Goal: Information Seeking & Learning: Check status

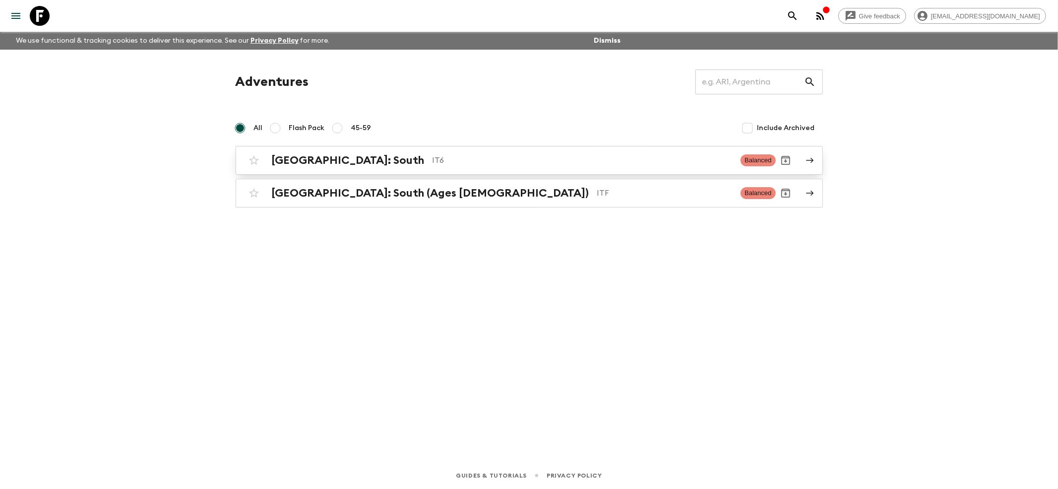
click at [294, 156] on h2 "[GEOGRAPHIC_DATA]: South" at bounding box center [348, 160] width 153 height 13
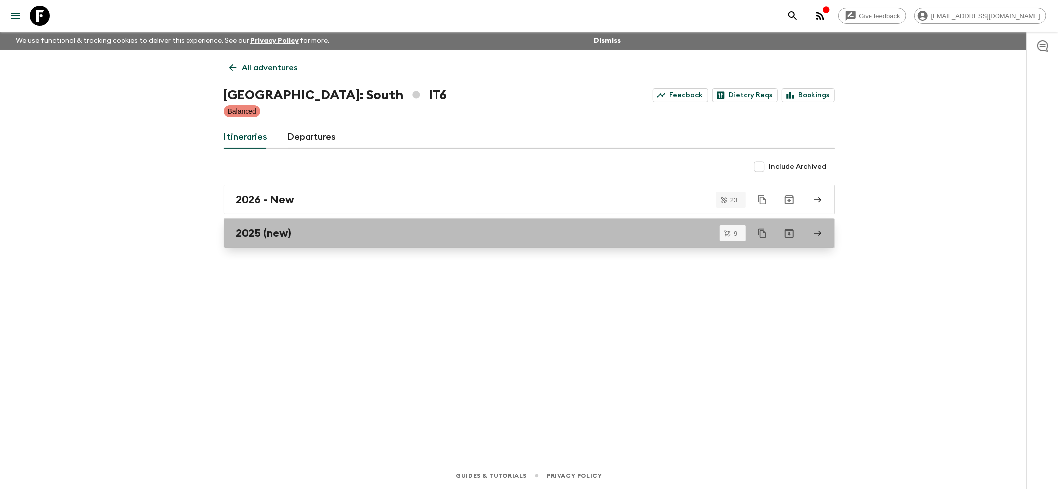
click at [253, 239] on h2 "2025 (new)" at bounding box center [264, 233] width 56 height 13
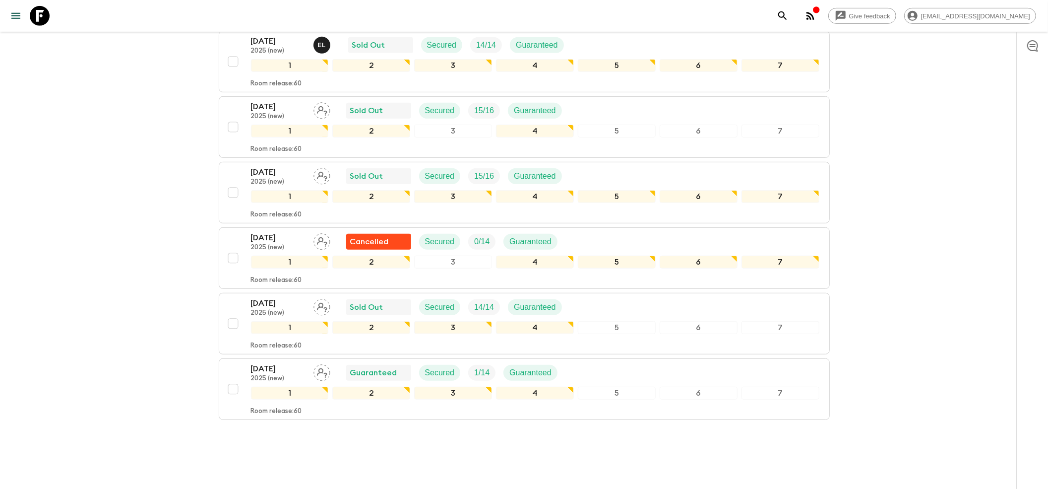
scroll to position [405, 0]
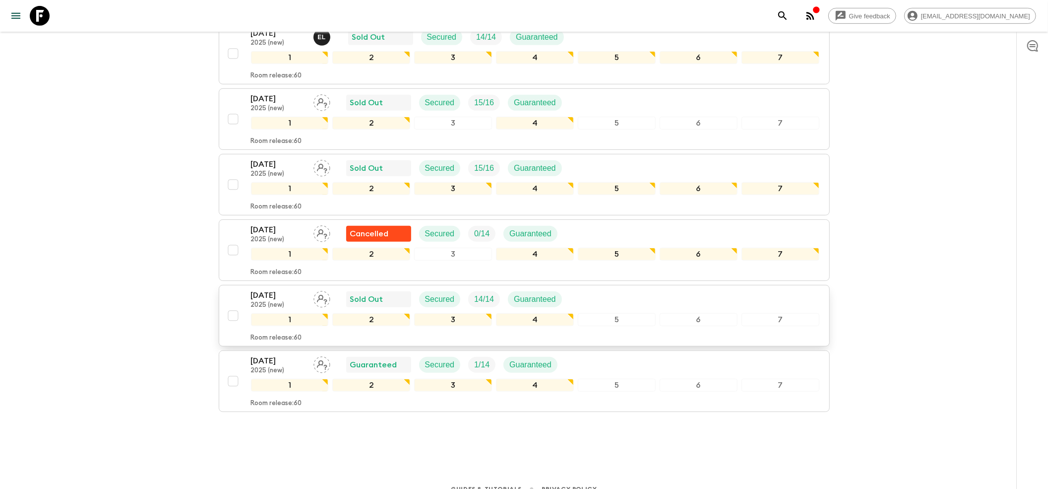
click at [285, 301] on p "2025 (new)" at bounding box center [278, 305] width 55 height 8
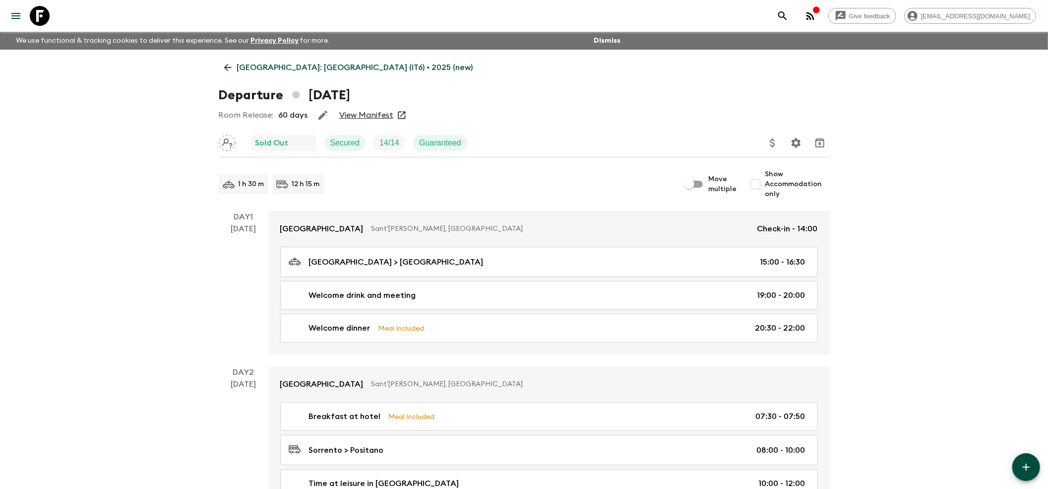
click at [349, 112] on link "View Manifest" at bounding box center [366, 115] width 54 height 10
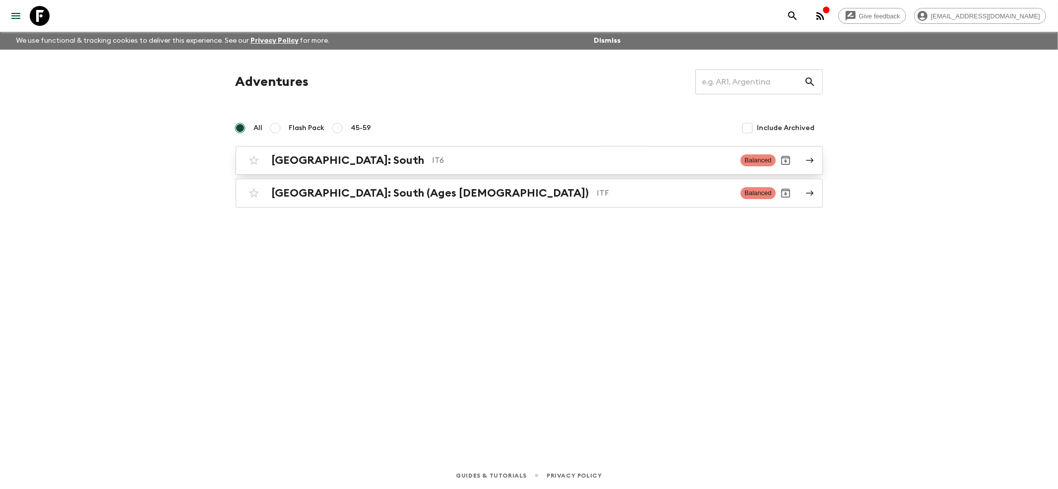
click at [291, 156] on h2 "Italy: South" at bounding box center [348, 160] width 153 height 13
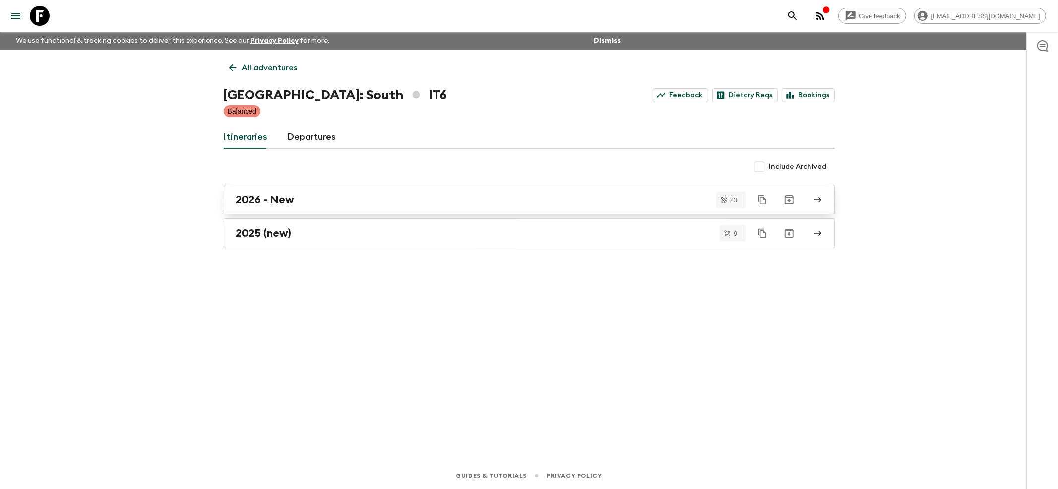
click at [263, 197] on h2 "2026 - New" at bounding box center [265, 199] width 59 height 13
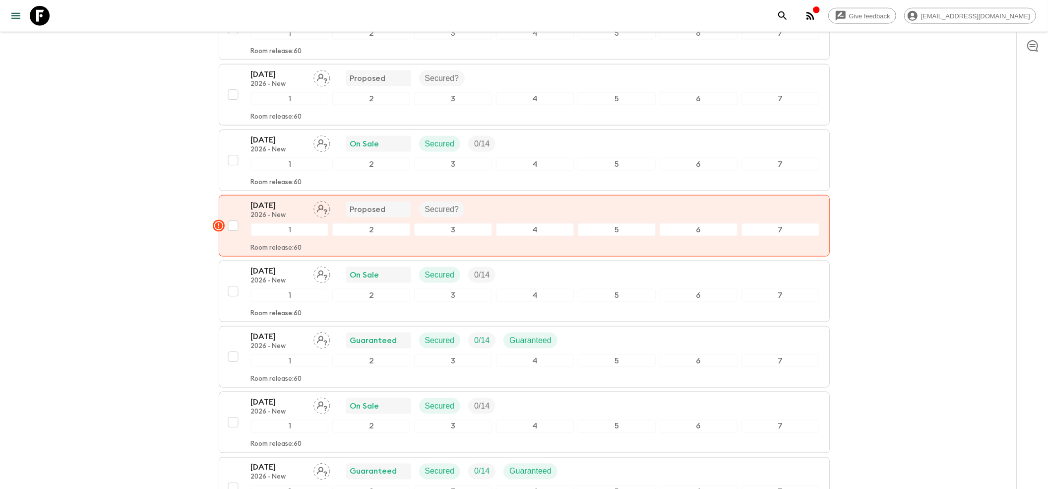
scroll to position [1191, 0]
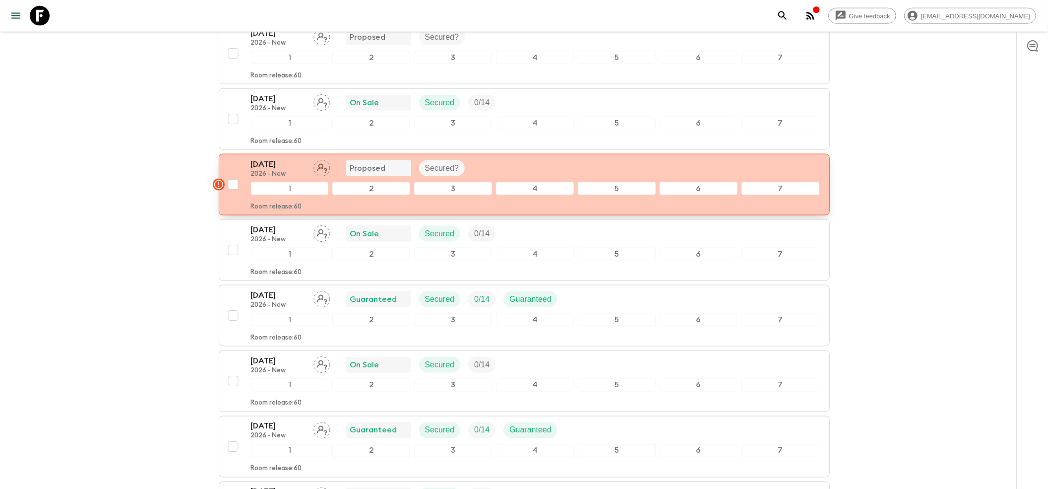
click at [534, 158] on div "06 Sep 2026 2026 - New Proposed Secured?" at bounding box center [535, 168] width 569 height 20
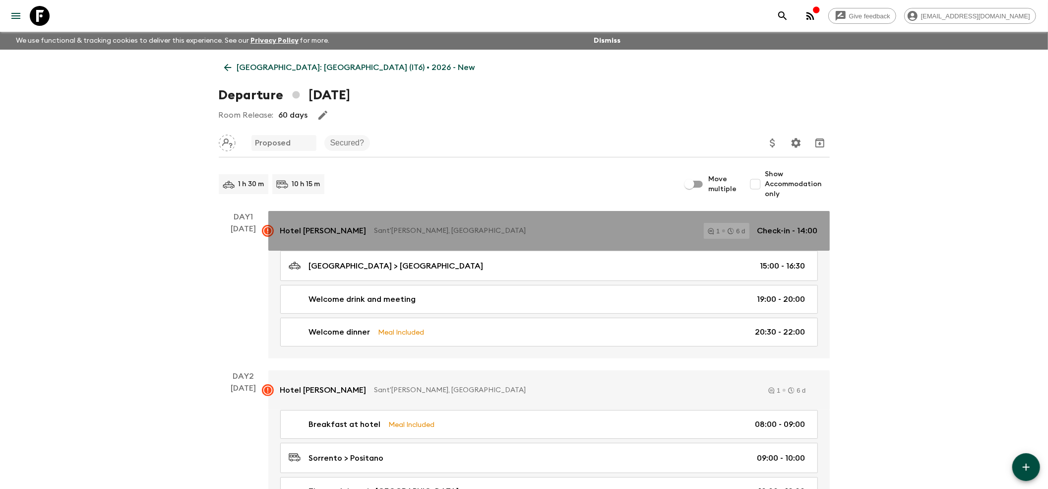
click at [264, 233] on rect at bounding box center [268, 231] width 12 height 12
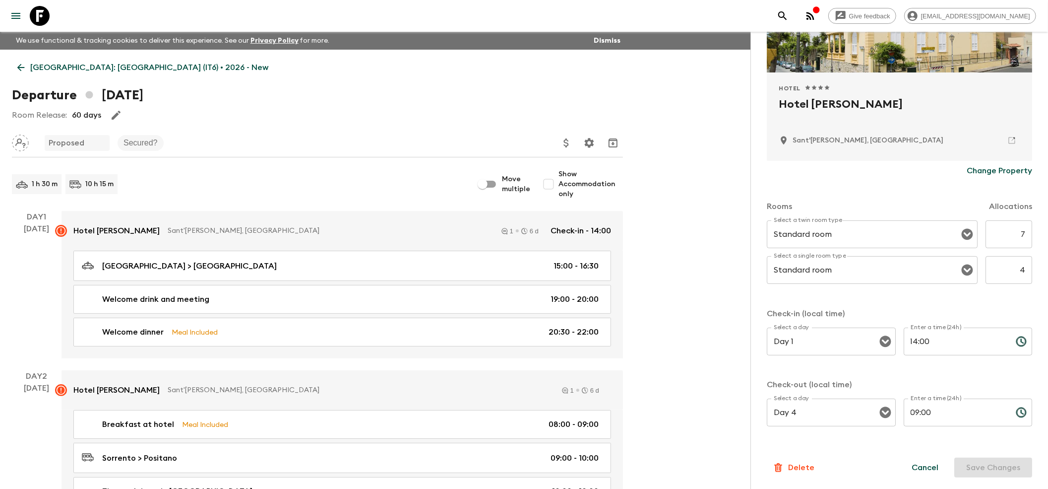
click at [20, 65] on icon at bounding box center [20, 67] width 11 height 11
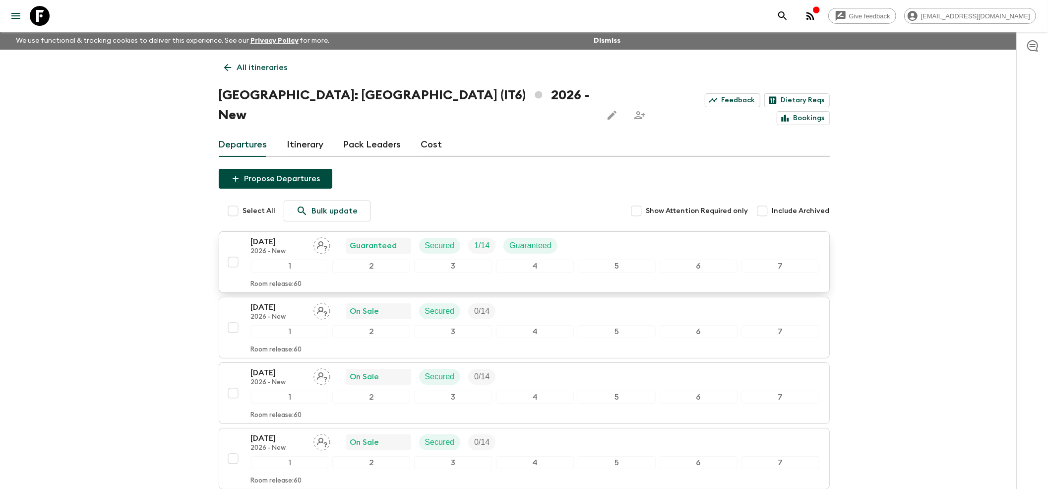
click at [276, 236] on p "05 Apr 2026" at bounding box center [278, 242] width 55 height 12
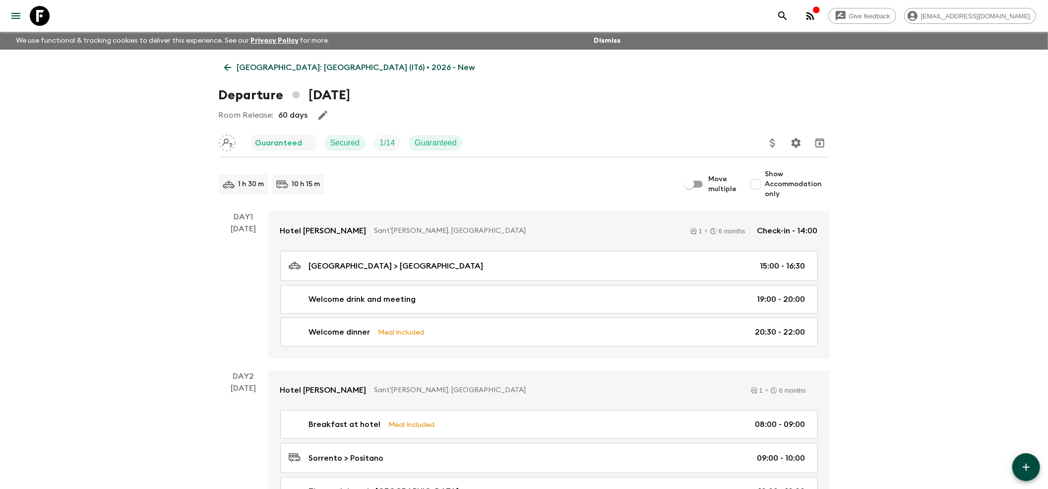
click at [230, 69] on icon at bounding box center [227, 67] width 11 height 11
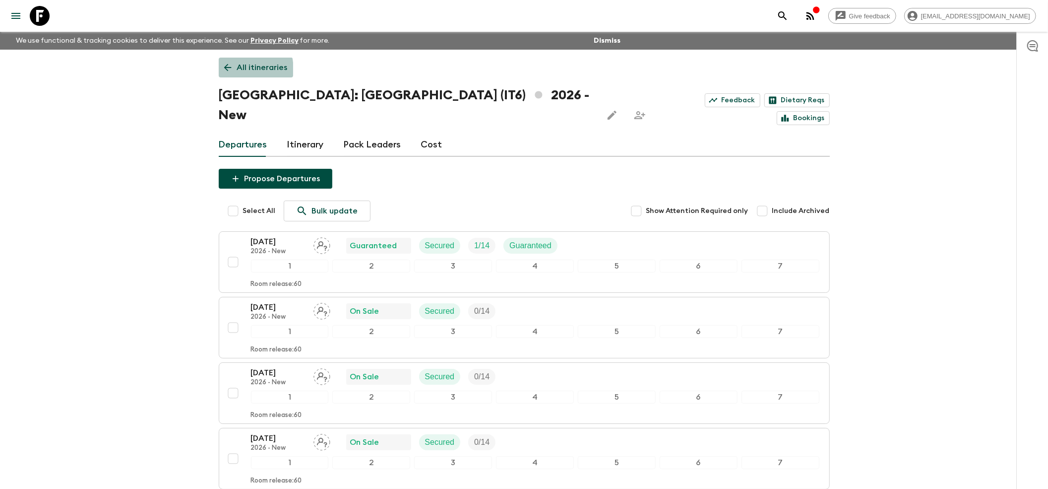
click at [229, 70] on icon at bounding box center [227, 67] width 11 height 11
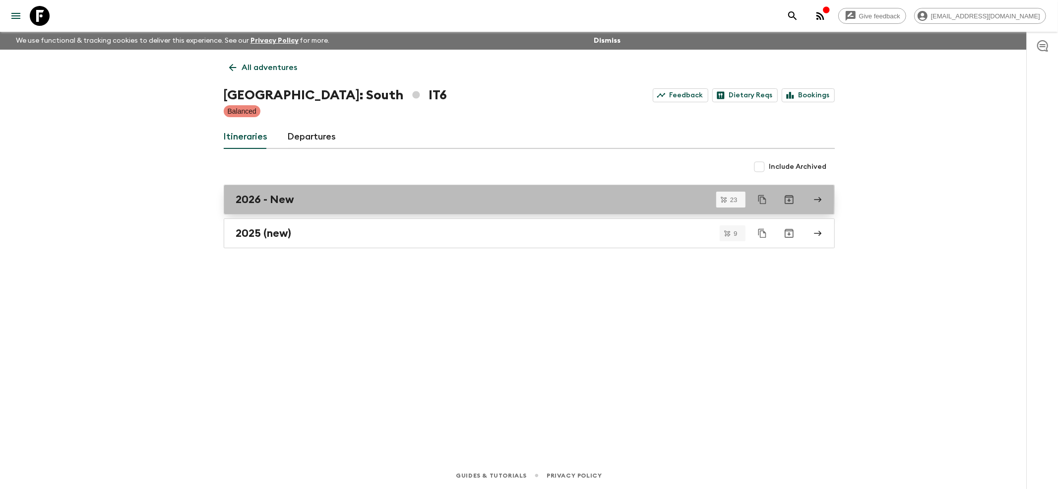
click at [260, 195] on h2 "2026 - New" at bounding box center [265, 199] width 59 height 13
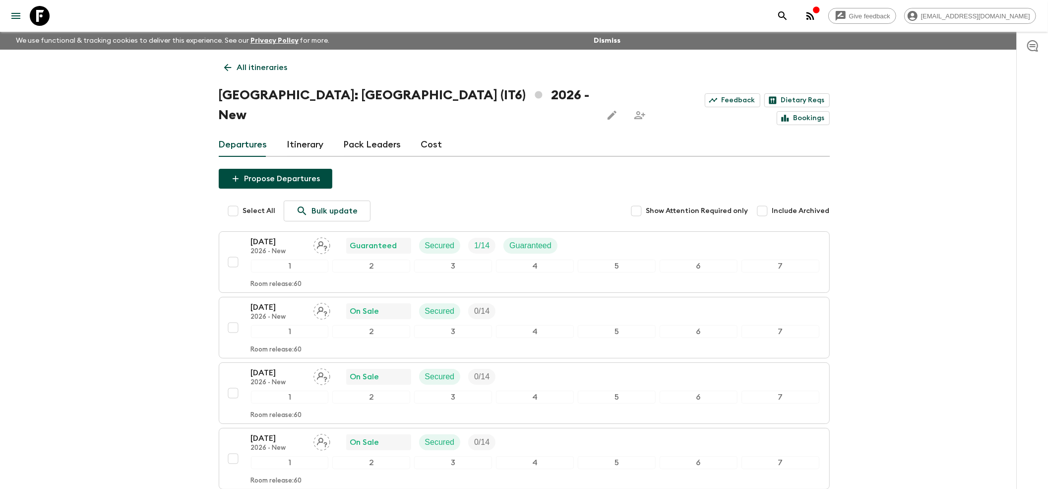
click at [227, 65] on icon at bounding box center [227, 67] width 11 height 11
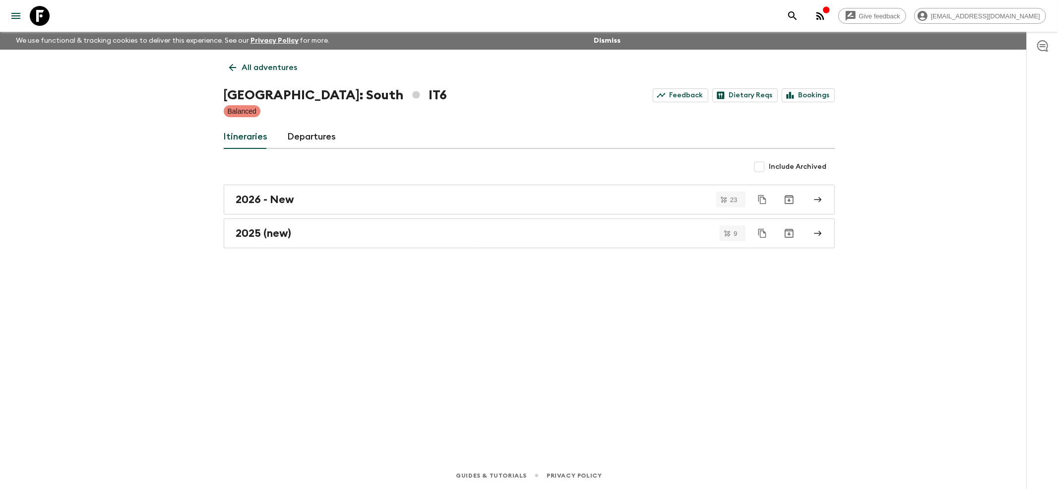
click at [227, 65] on icon at bounding box center [232, 67] width 11 height 11
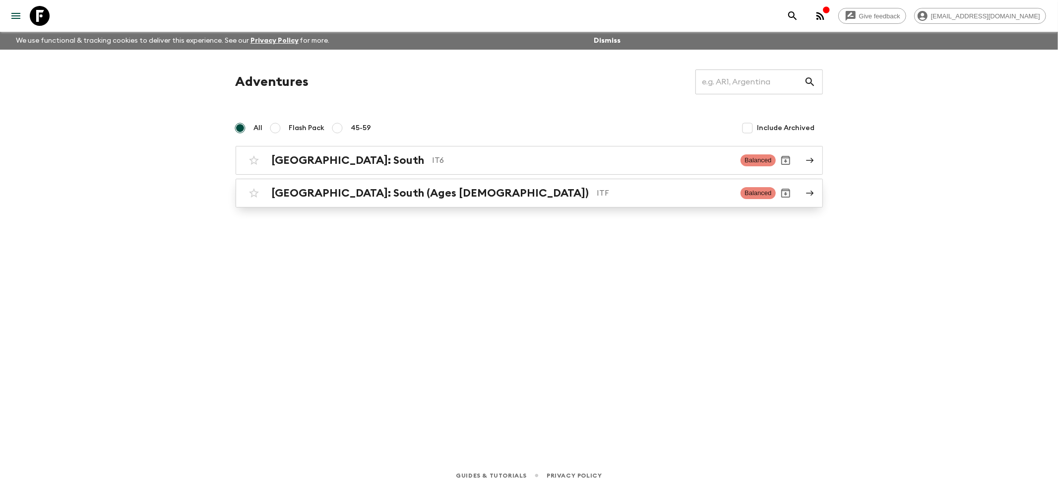
click at [307, 199] on h2 "Italy: South (Ages 45-59)" at bounding box center [430, 193] width 317 height 13
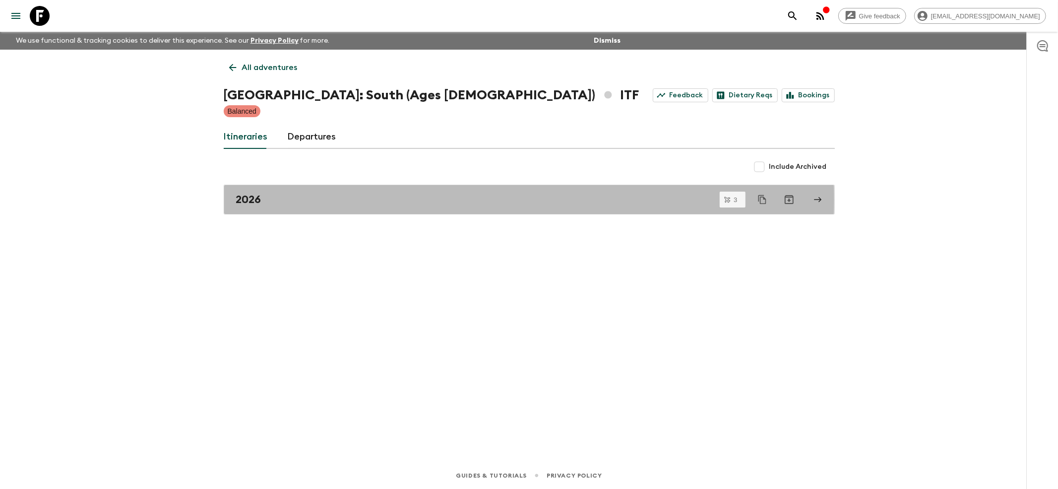
click at [307, 199] on div "2026" at bounding box center [520, 199] width 568 height 13
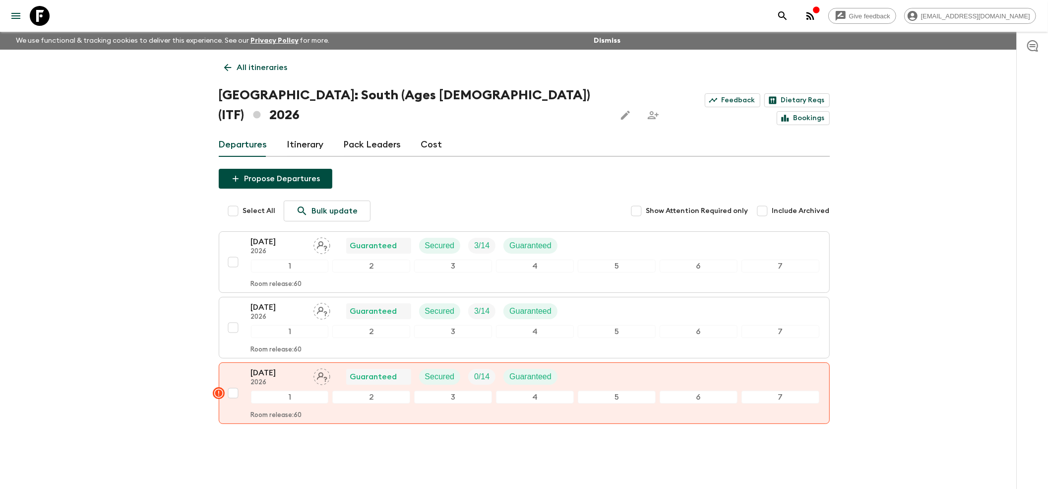
click at [226, 69] on icon at bounding box center [227, 67] width 7 height 7
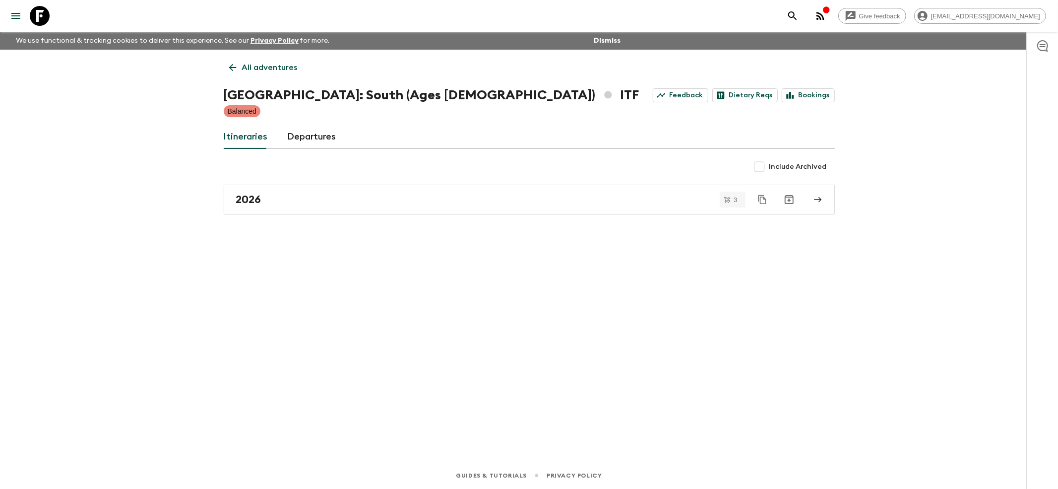
click at [226, 69] on link "All adventures" at bounding box center [263, 68] width 79 height 20
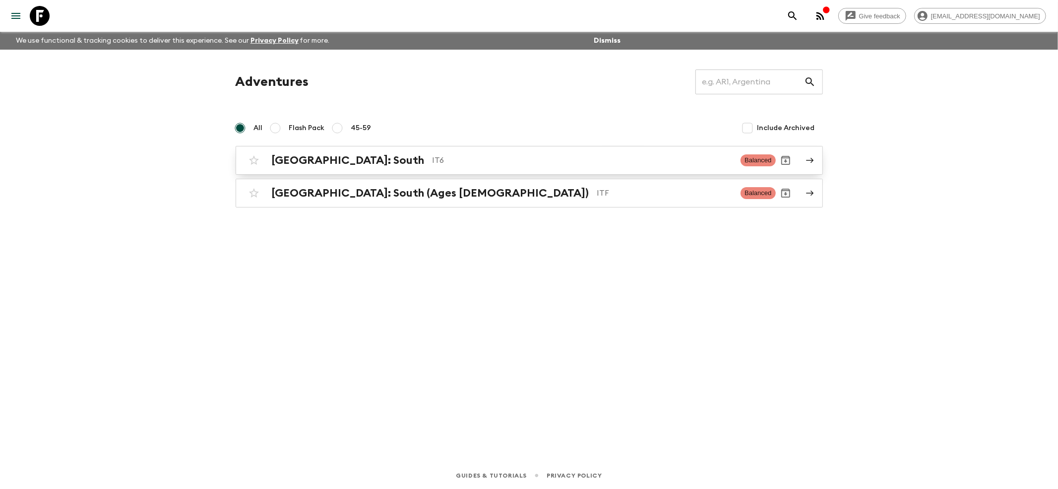
click at [286, 161] on h2 "Italy: South" at bounding box center [348, 160] width 153 height 13
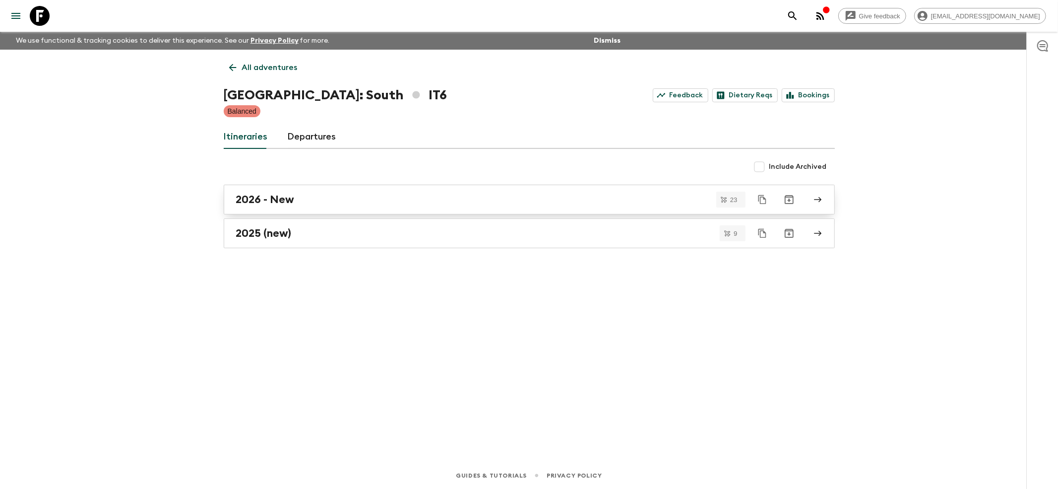
click at [271, 194] on h2 "2026 - New" at bounding box center [265, 199] width 59 height 13
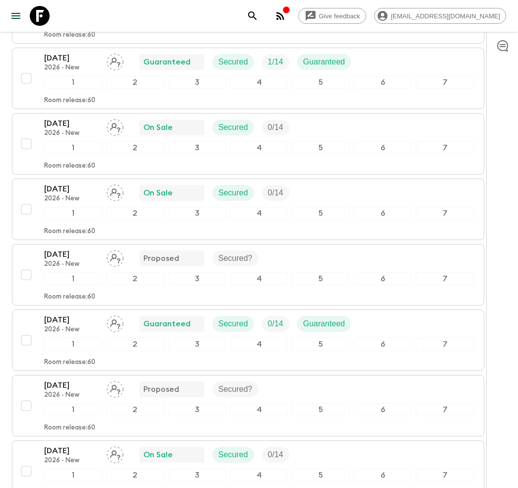
scroll to position [926, 0]
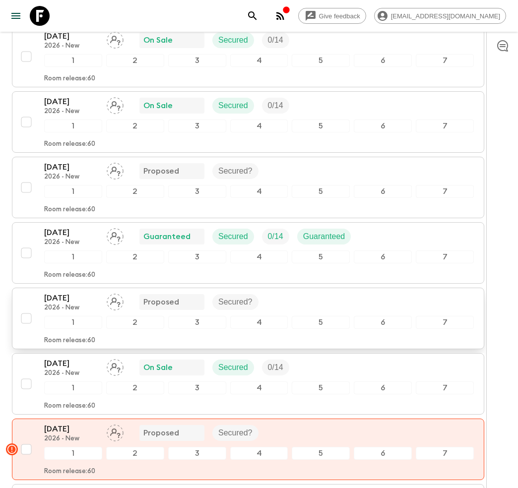
click at [72, 303] on div "19 Aug 2026 2026 - New Proposed Secured? 1 2 3 4 5 6 7 Room release: 60" at bounding box center [259, 318] width 430 height 53
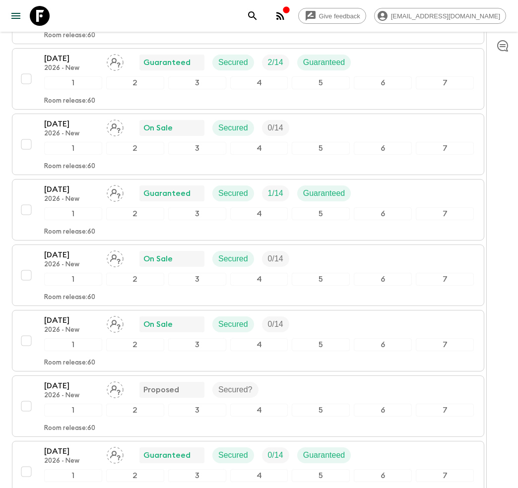
scroll to position [727, 0]
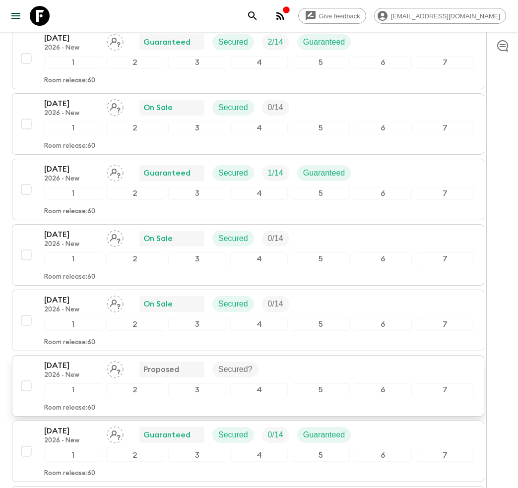
click at [63, 360] on p "02 Aug 2026" at bounding box center [71, 366] width 55 height 12
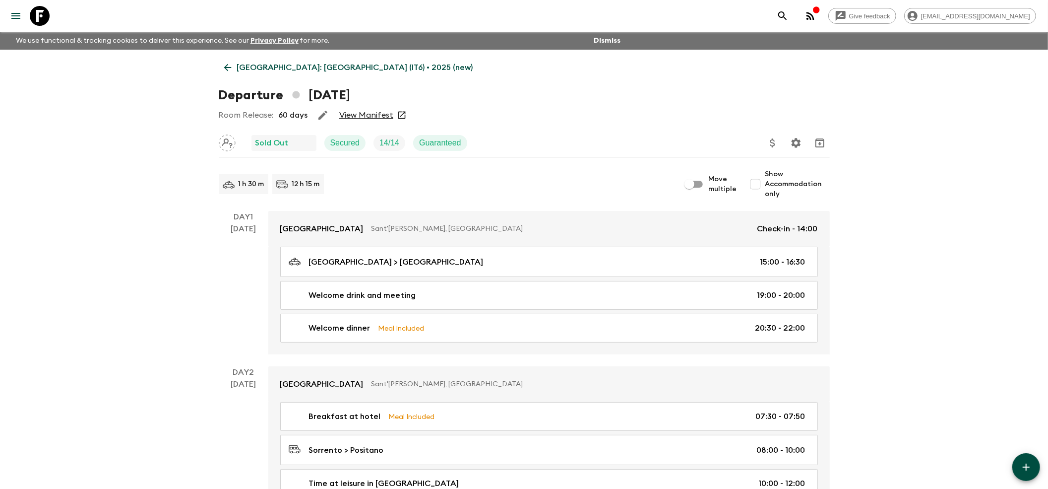
click at [227, 66] on icon at bounding box center [227, 67] width 11 height 11
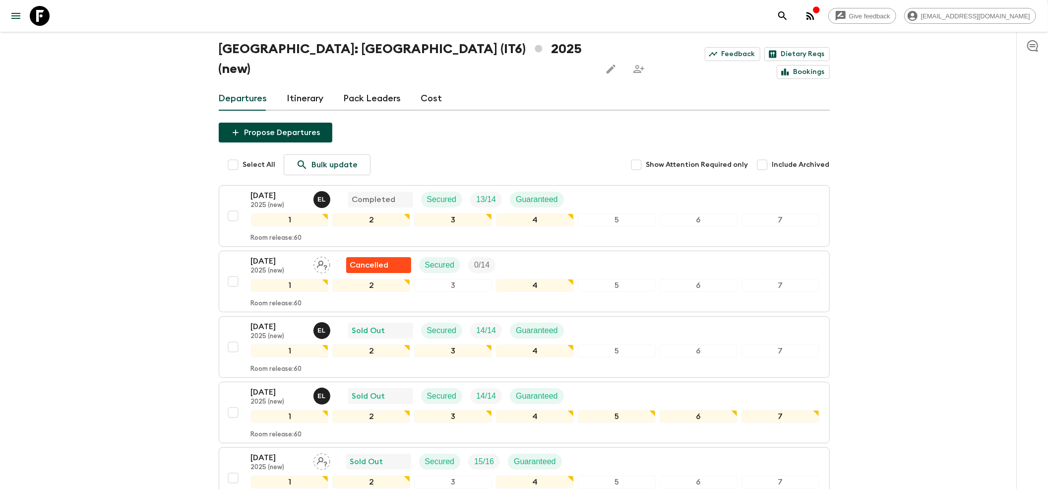
scroll to position [66, 0]
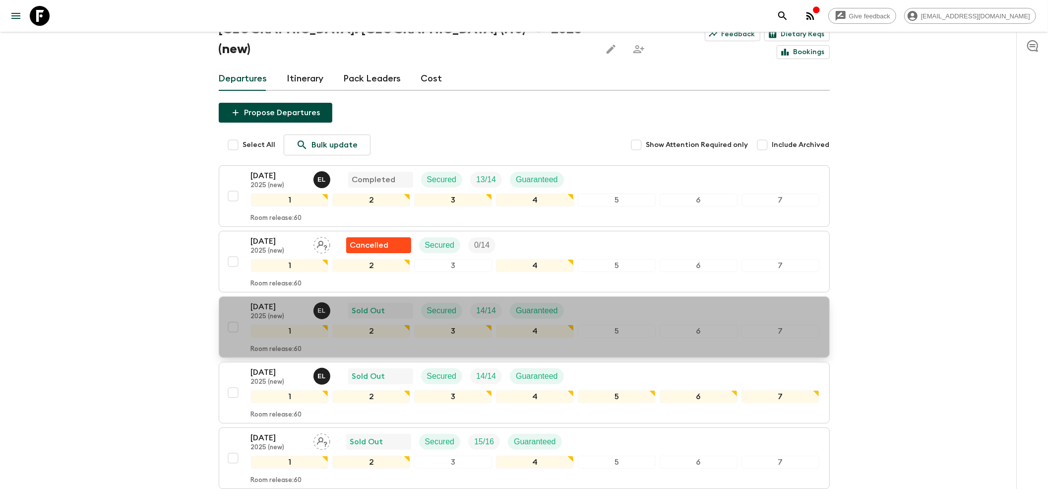
click at [266, 301] on p "[DATE]" at bounding box center [278, 307] width 55 height 12
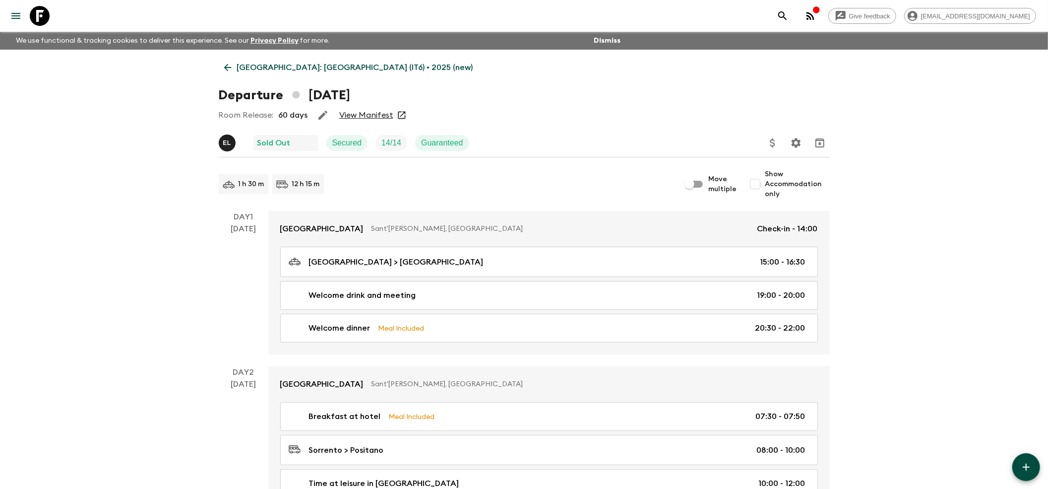
click at [360, 114] on link "View Manifest" at bounding box center [366, 115] width 54 height 10
click at [225, 66] on icon at bounding box center [227, 67] width 7 height 7
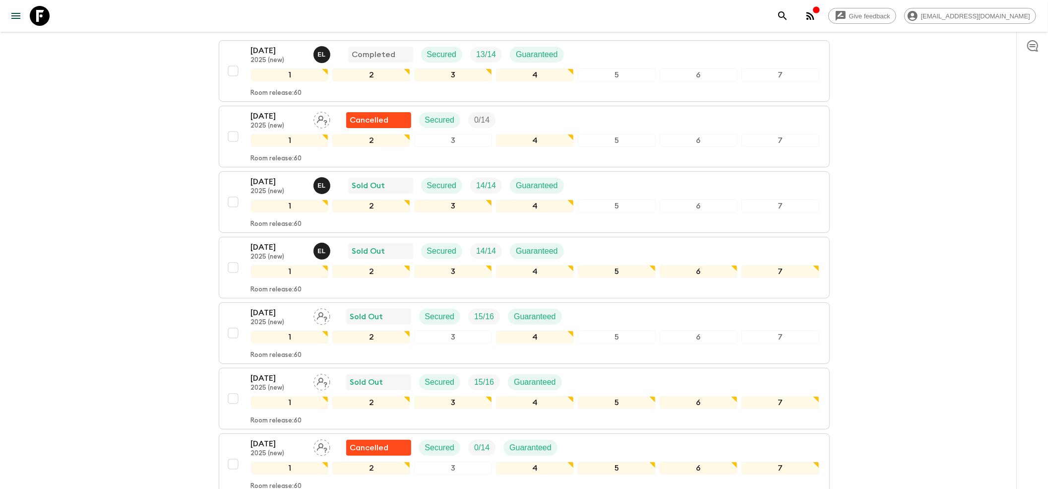
scroll to position [198, 0]
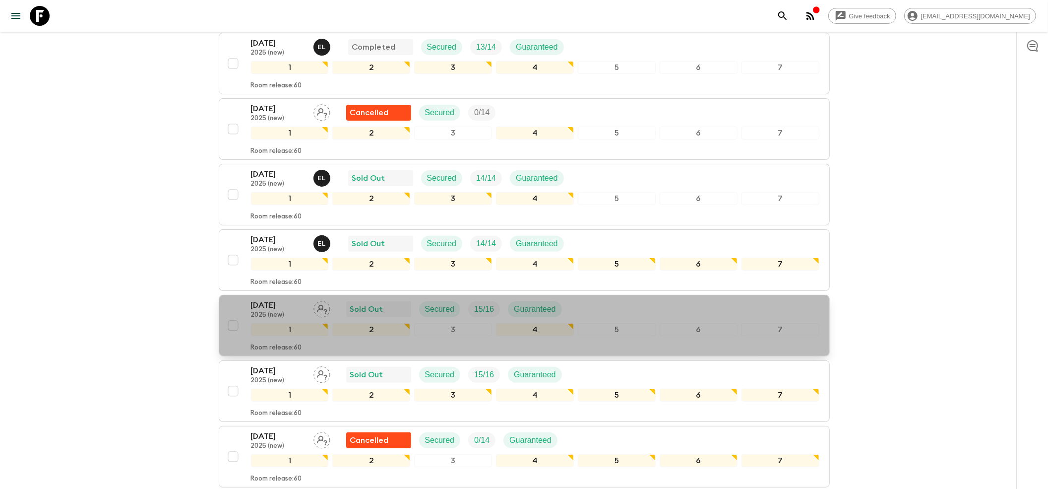
click at [274, 299] on p "[DATE]" at bounding box center [278, 305] width 55 height 12
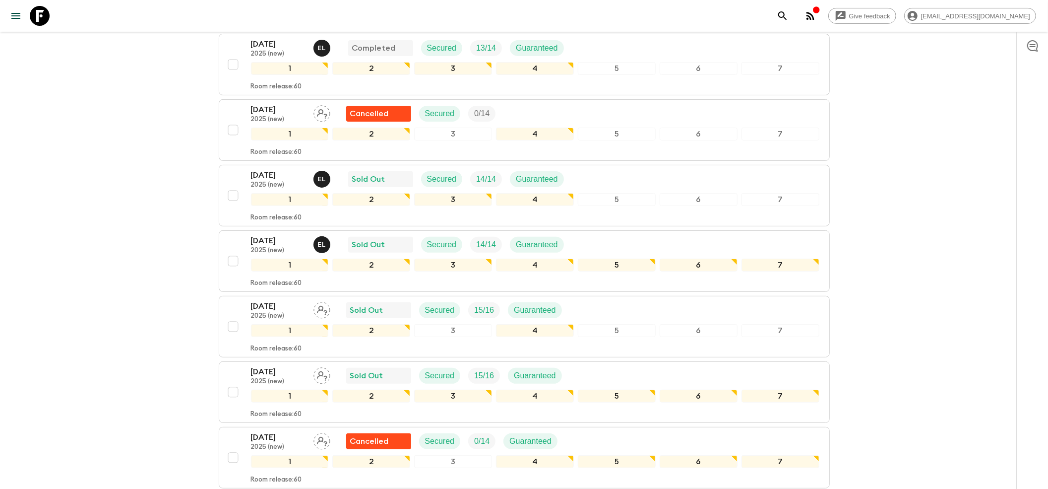
scroll to position [264, 0]
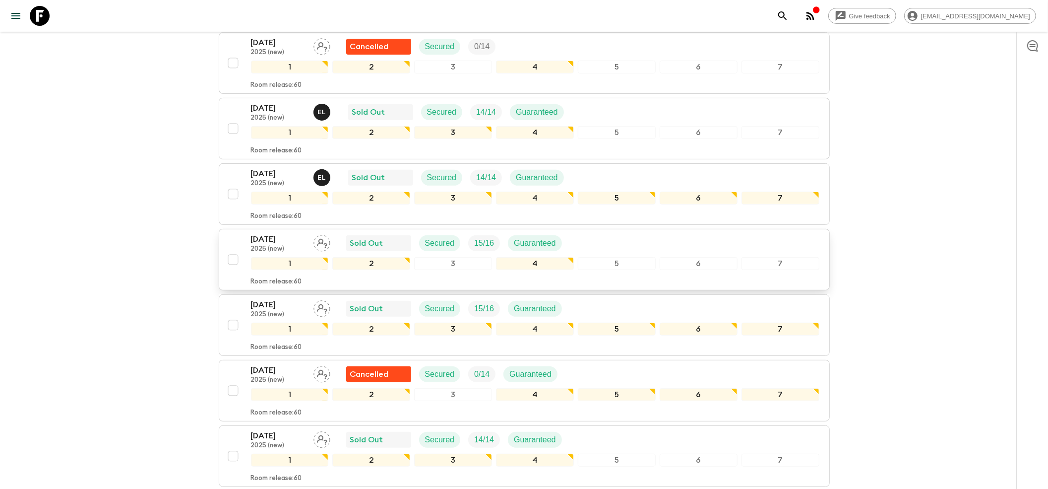
click at [279, 233] on p "[DATE]" at bounding box center [278, 239] width 55 height 12
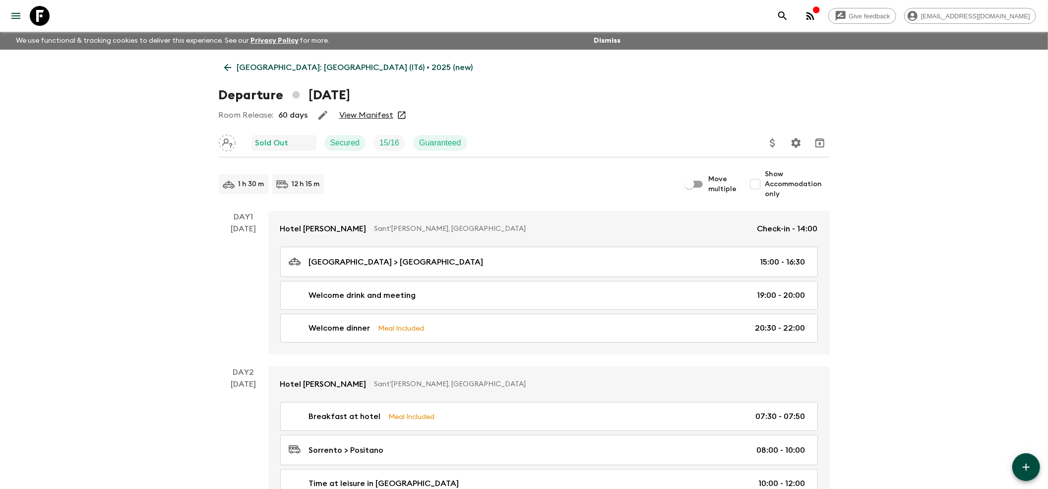
click at [373, 116] on link "View Manifest" at bounding box center [366, 115] width 54 height 10
click at [225, 64] on icon at bounding box center [227, 67] width 11 height 11
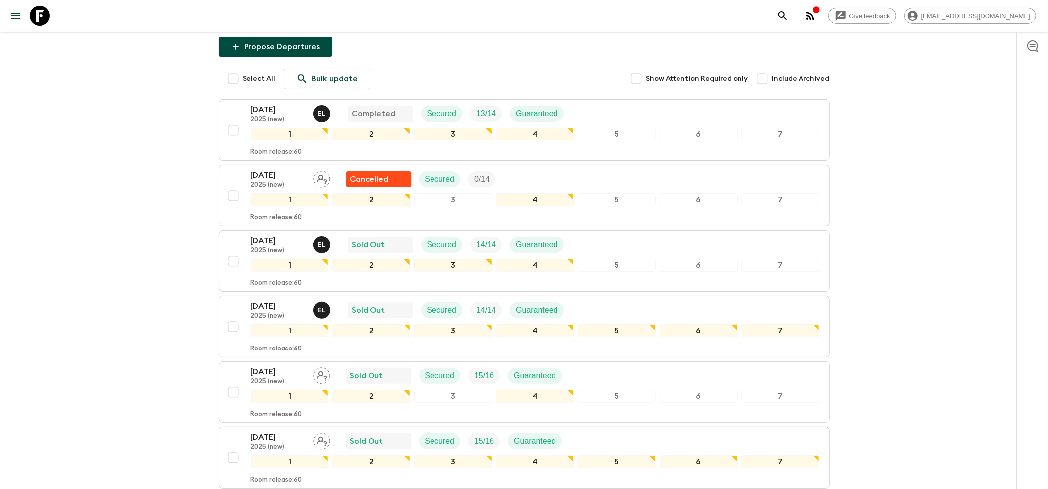
scroll to position [198, 0]
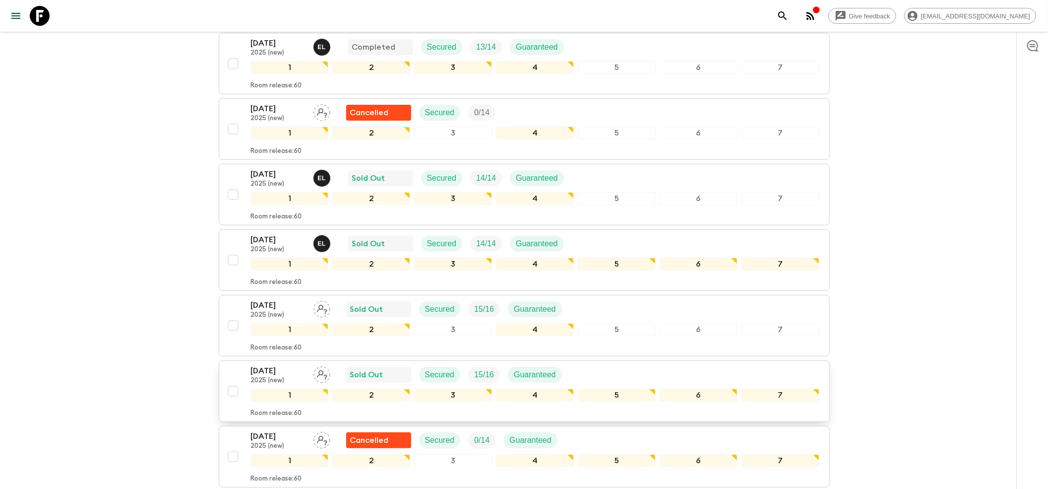
click at [268, 365] on p "[DATE]" at bounding box center [278, 371] width 55 height 12
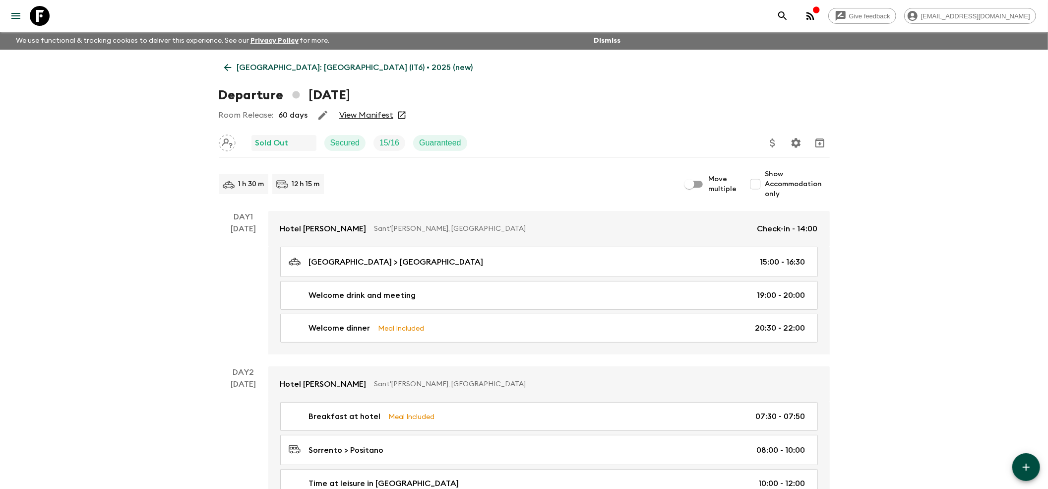
click at [359, 111] on link "View Manifest" at bounding box center [366, 115] width 54 height 10
